Goal: Obtain resource: Obtain resource

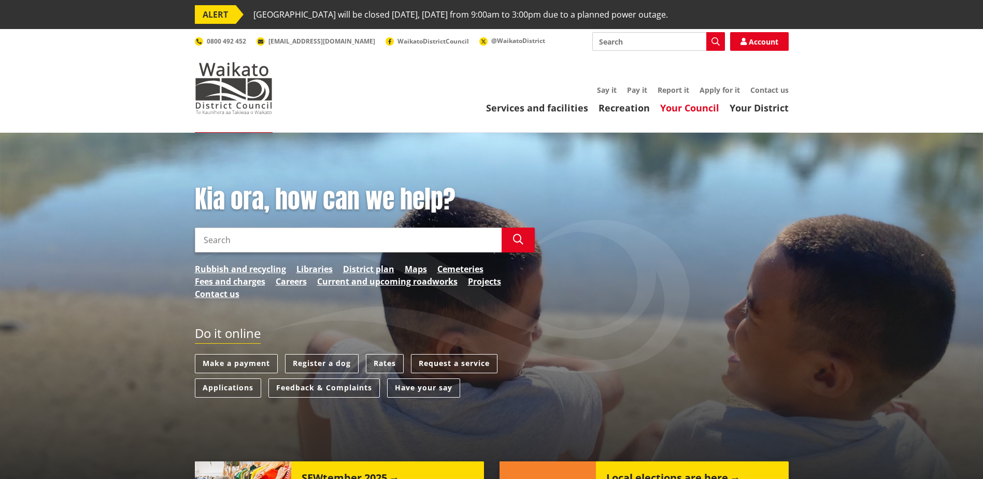
click at [676, 108] on link "Your Council" at bounding box center [689, 108] width 59 height 12
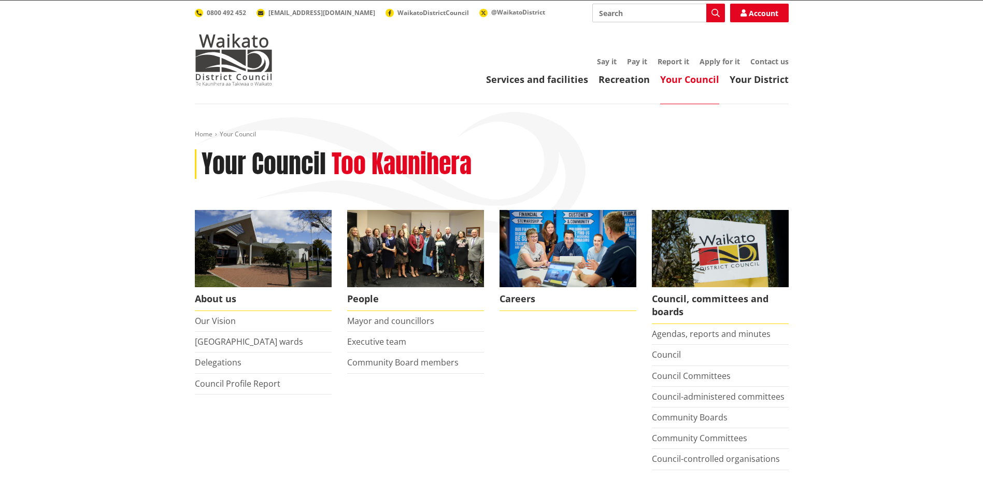
scroll to position [52, 0]
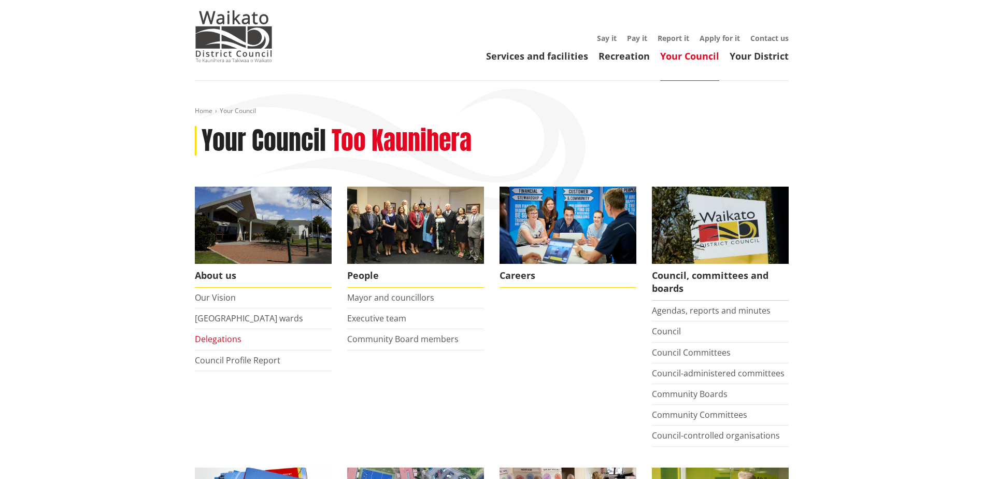
click at [211, 336] on link "Delegations" at bounding box center [218, 338] width 47 height 11
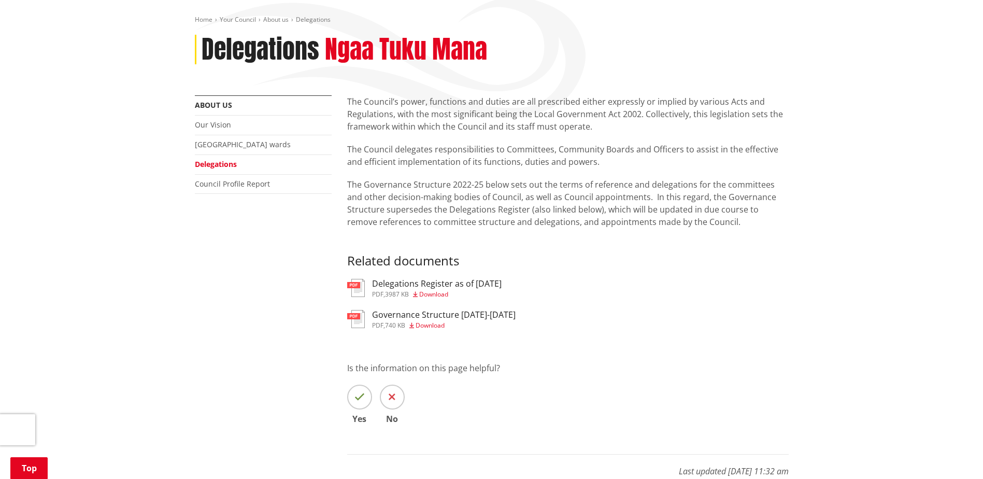
scroll to position [155, 0]
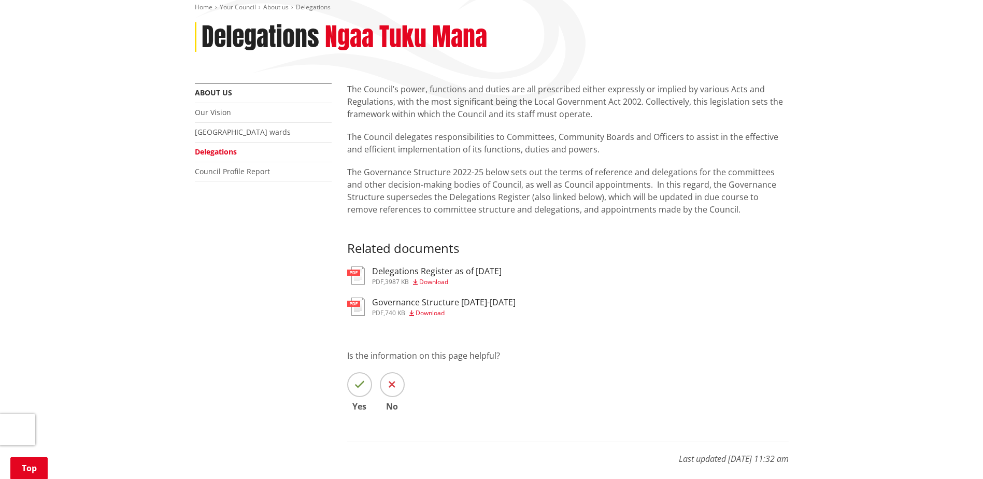
click at [456, 268] on h3 "Delegations Register as of 22 August 2025" at bounding box center [437, 271] width 130 height 10
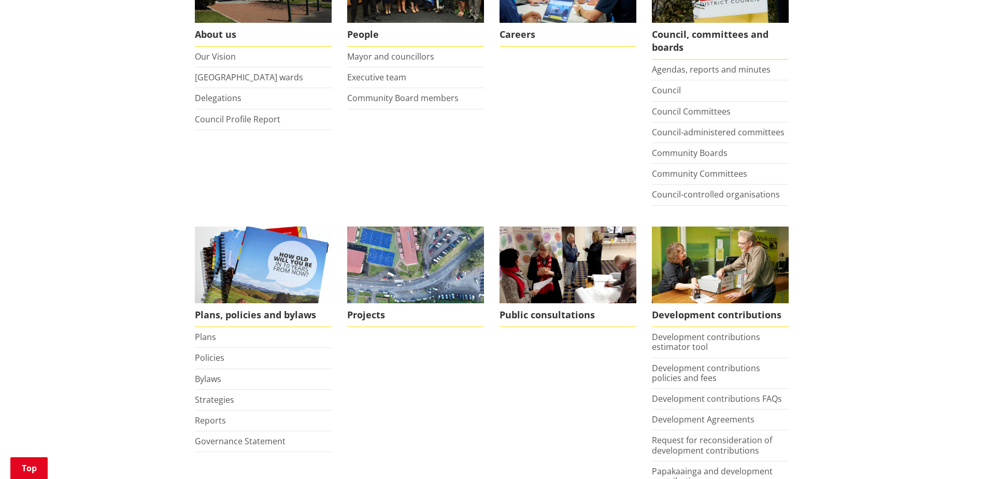
scroll to position [363, 0]
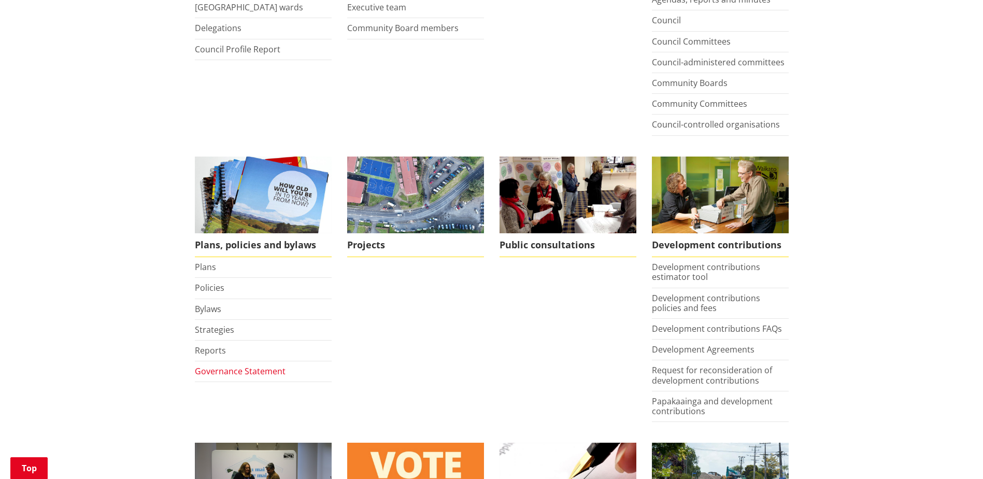
click at [252, 373] on link "Governance Statement" at bounding box center [240, 370] width 91 height 11
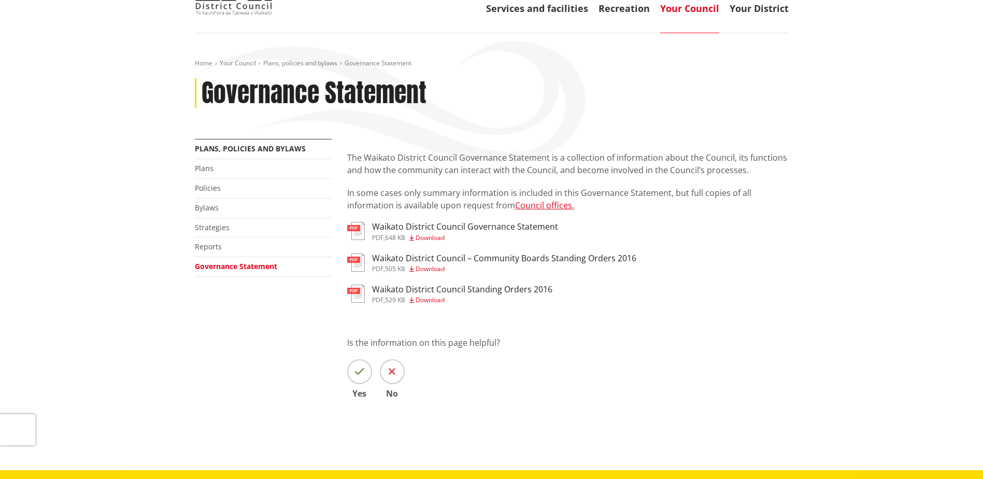
scroll to position [104, 0]
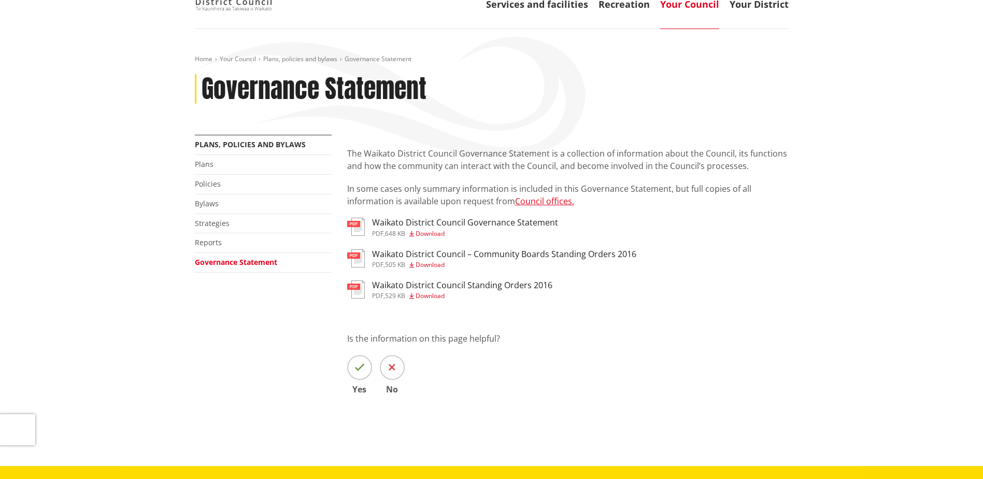
click at [443, 233] on span "Download" at bounding box center [430, 233] width 29 height 9
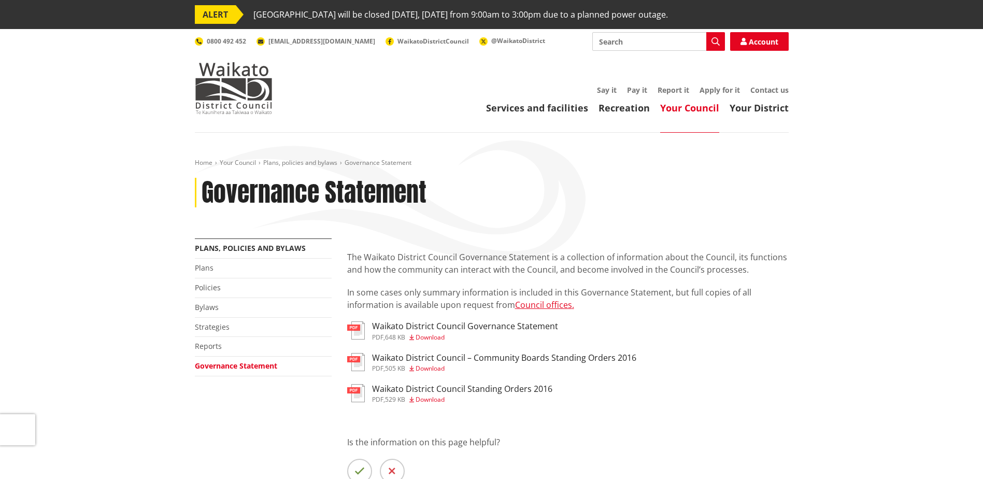
scroll to position [104, 0]
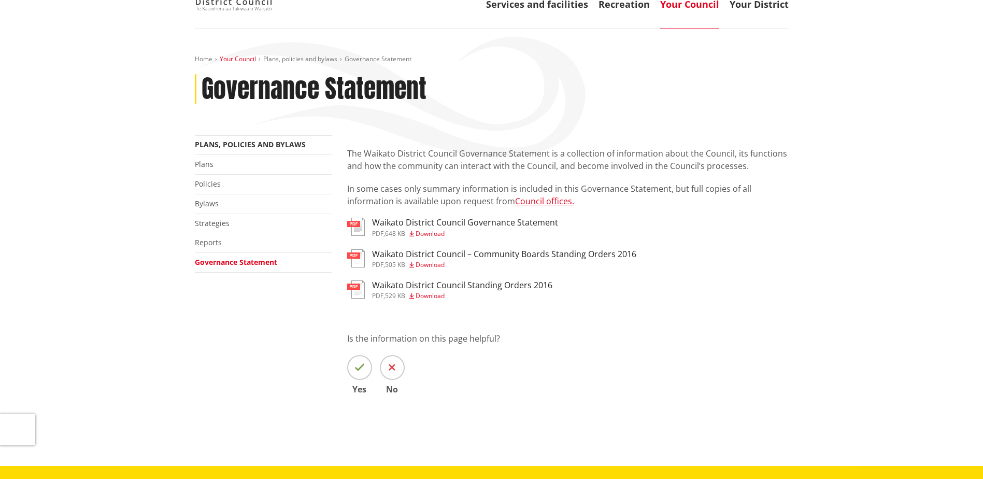
click at [252, 58] on link "Your Council" at bounding box center [238, 58] width 36 height 9
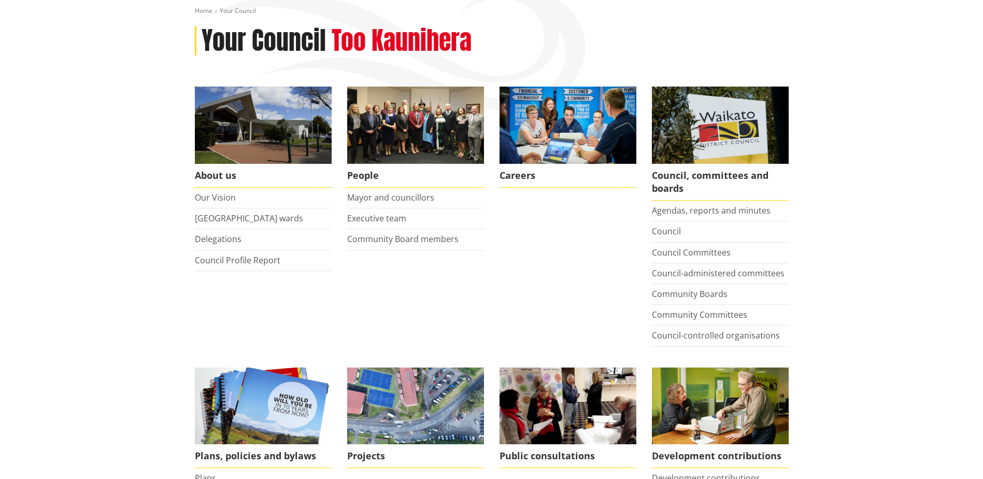
scroll to position [155, 0]
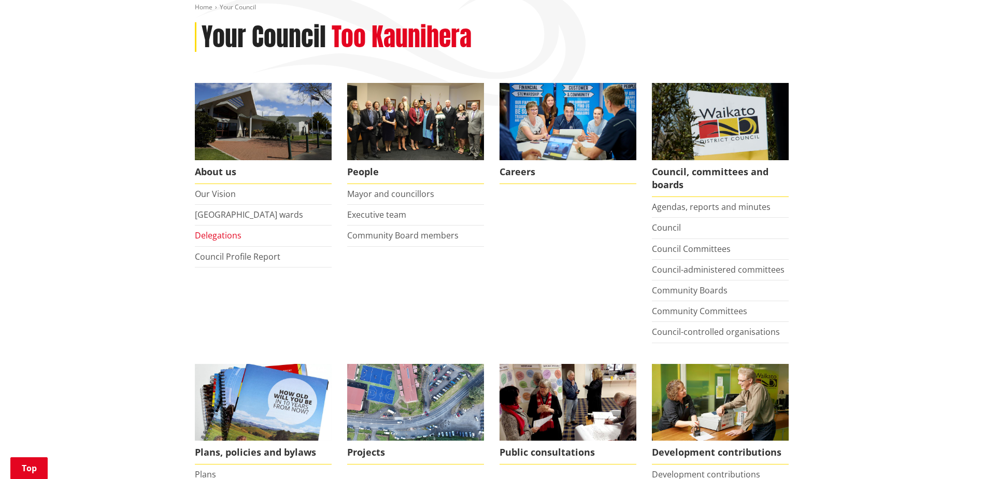
click at [214, 236] on link "Delegations" at bounding box center [218, 235] width 47 height 11
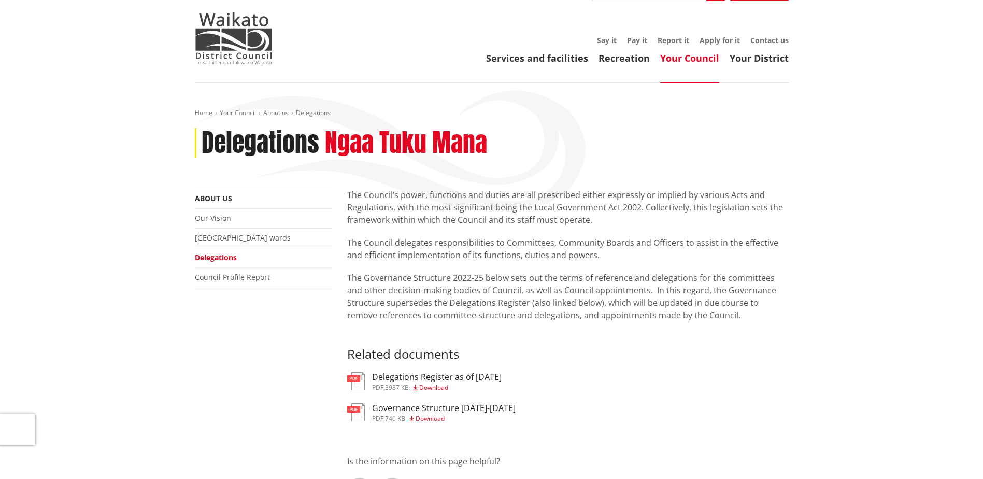
scroll to position [104, 0]
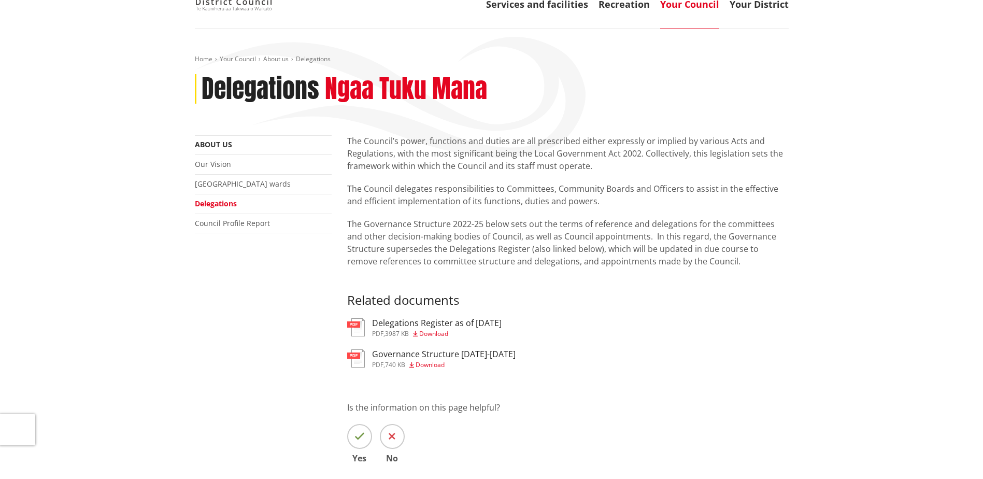
click at [438, 367] on span "Download" at bounding box center [430, 364] width 29 height 9
